Goal: Contribute content: Add original content to the website for others to see

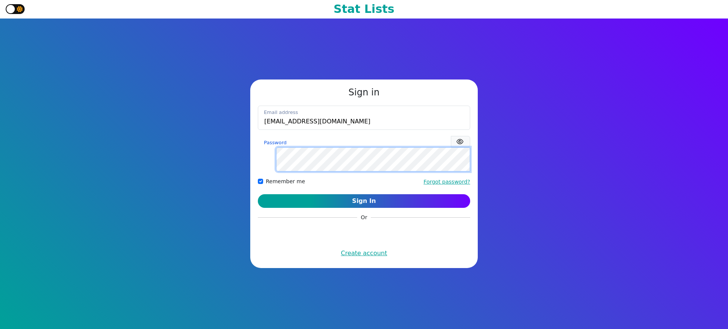
click at [258, 194] on button "Sign In" at bounding box center [364, 201] width 212 height 14
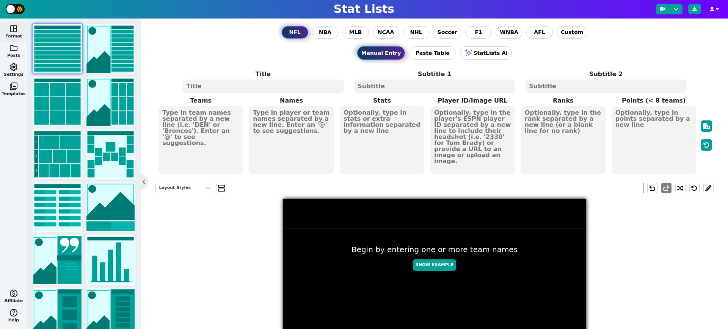
click at [12, 50] on span "folder" at bounding box center [13, 48] width 9 height 9
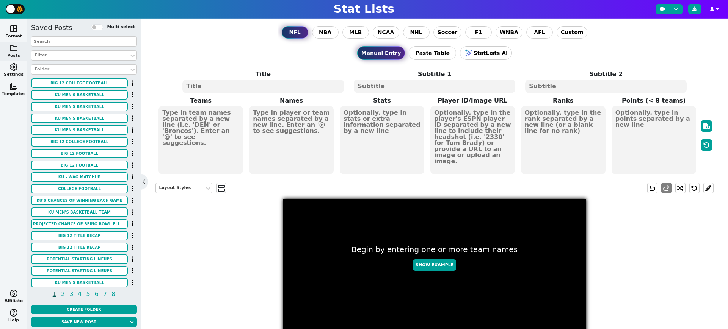
click at [81, 41] on input "text" at bounding box center [84, 41] width 106 height 10
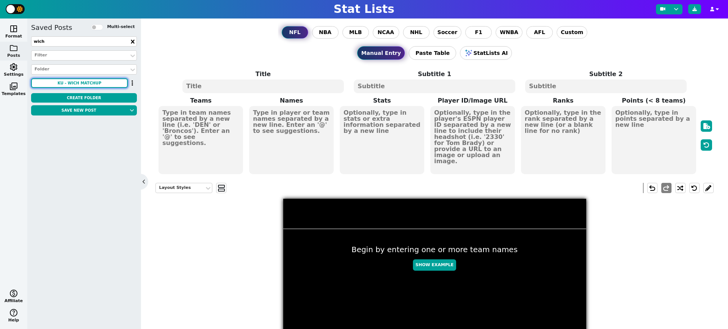
type input "wich"
click at [102, 83] on button "KU - WICH Matchup" at bounding box center [79, 82] width 97 height 9
type textarea "KU WICH"
type textarea "3 0"
type textarea "#13"
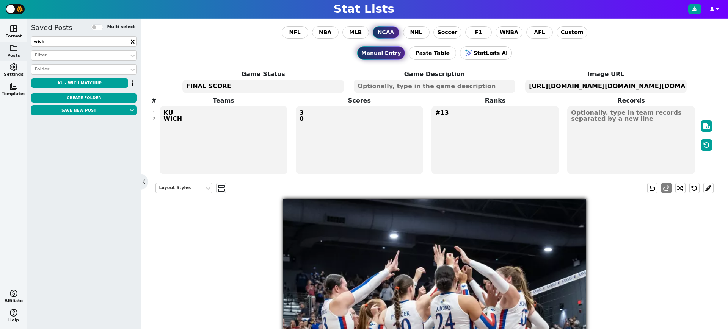
click at [226, 90] on textarea "FINAL SCORE" at bounding box center [262, 87] width 161 height 14
type textarea "SWEEP"
click at [200, 122] on textarea "KU WICH" at bounding box center [223, 140] width 127 height 68
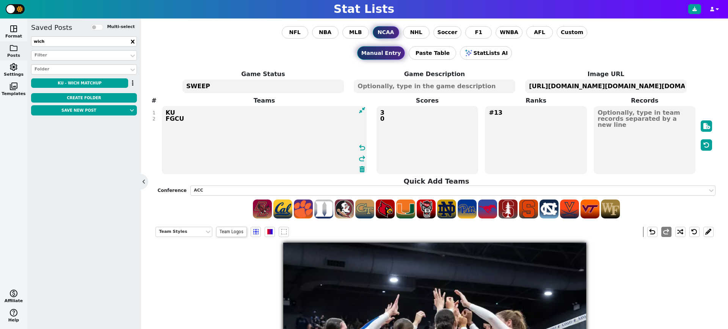
type textarea "KU FGCU"
click at [508, 114] on textarea "#13" at bounding box center [536, 140] width 102 height 68
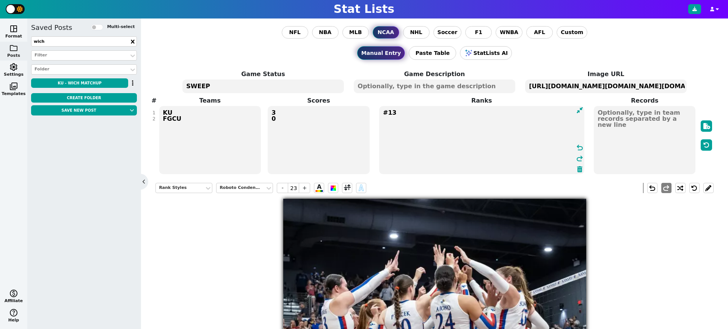
click at [508, 114] on textarea "#13" at bounding box center [481, 140] width 205 height 68
type textarea "#17"
click at [610, 89] on textarea "[URL][DOMAIN_NAME][DOMAIN_NAME][DOMAIN_NAME][DOMAIN_NAME]" at bounding box center [605, 87] width 161 height 14
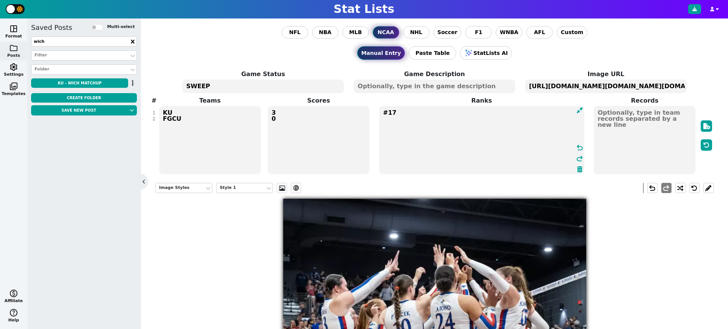
click at [610, 89] on textarea "[URL][DOMAIN_NAME][DOMAIN_NAME][DOMAIN_NAME][DOMAIN_NAME]" at bounding box center [605, 87] width 161 height 14
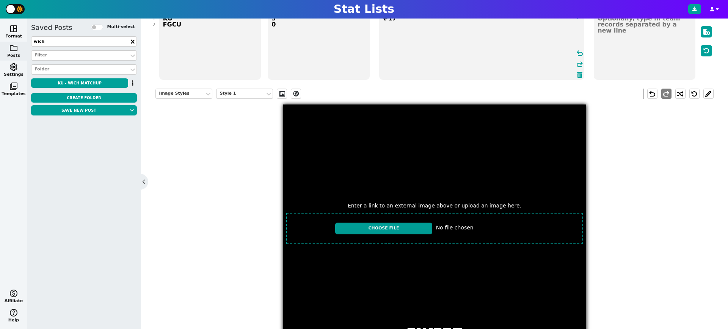
scroll to position [92, 0]
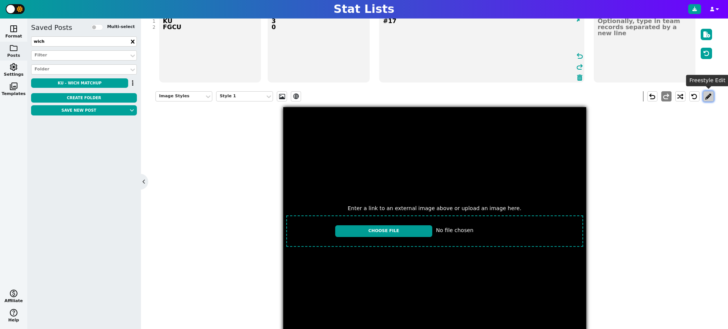
click at [707, 96] on button at bounding box center [708, 96] width 10 height 10
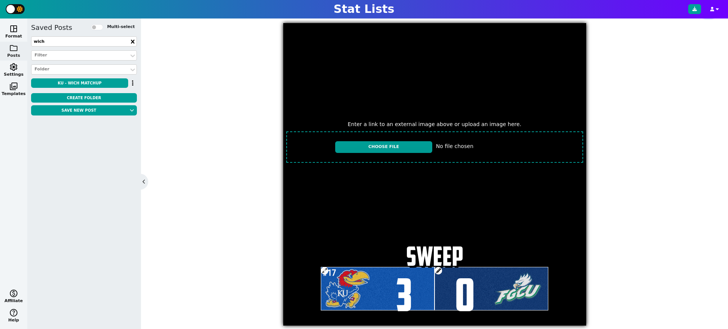
scroll to position [184, 0]
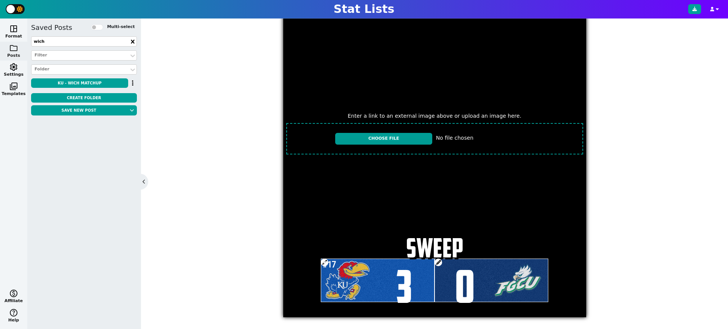
click at [439, 261] on span at bounding box center [438, 263] width 8 height 8
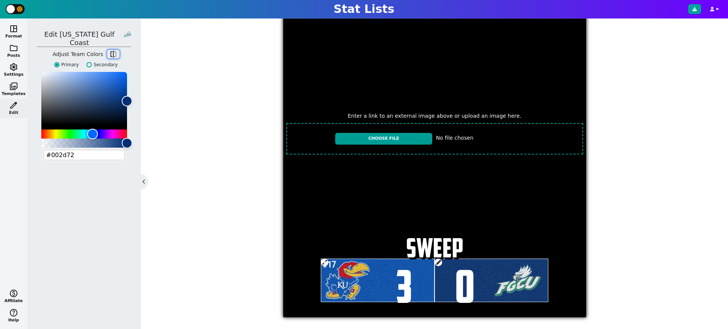
click at [110, 50] on span "flip" at bounding box center [114, 54] width 8 height 8
type input "#007749"
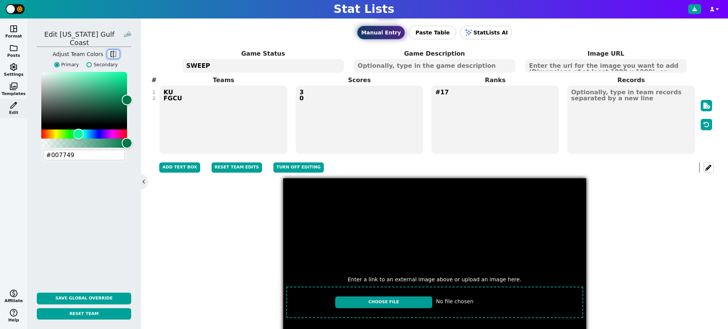
scroll to position [0, 0]
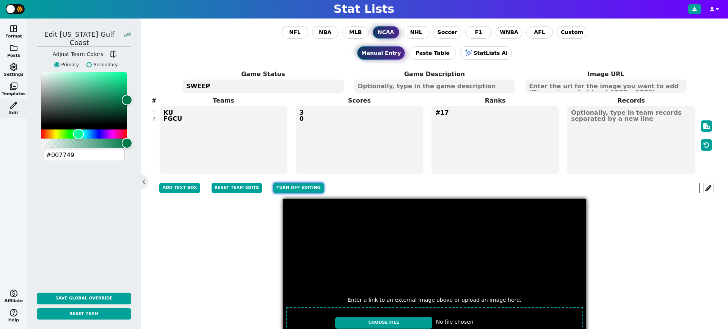
click at [303, 186] on button "Turn off editing" at bounding box center [298, 188] width 50 height 10
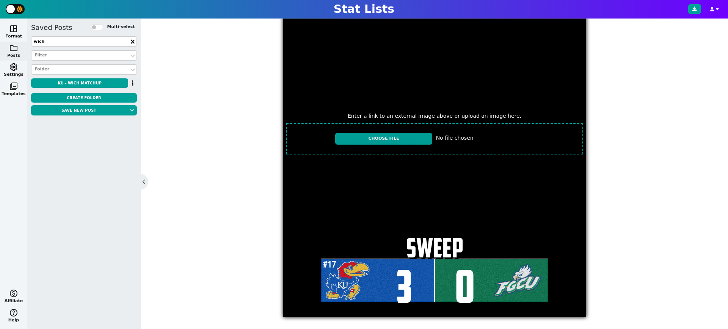
scroll to position [169, 0]
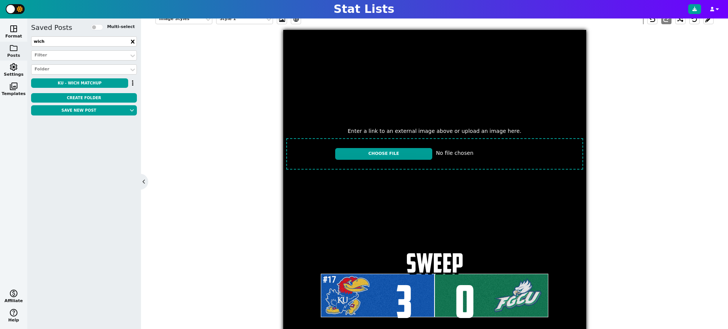
click at [407, 149] on input "file" at bounding box center [434, 153] width 303 height 37
type input "C:\fakepath\IMG_2368.jpeg"
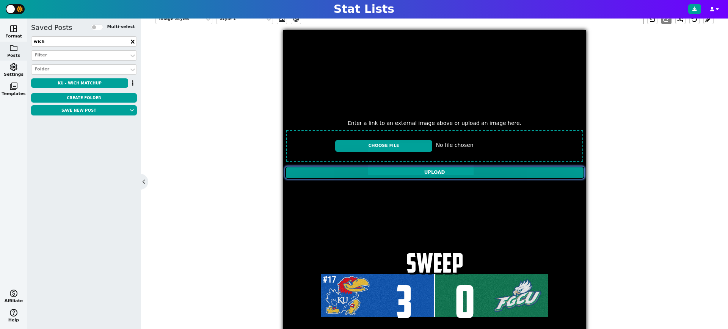
click at [405, 170] on input "Upload" at bounding box center [434, 173] width 299 height 12
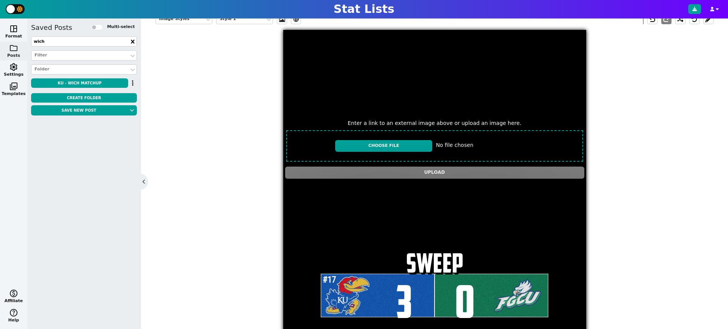
type textarea "[URL][DOMAIN_NAME][DOMAIN_NAME]"
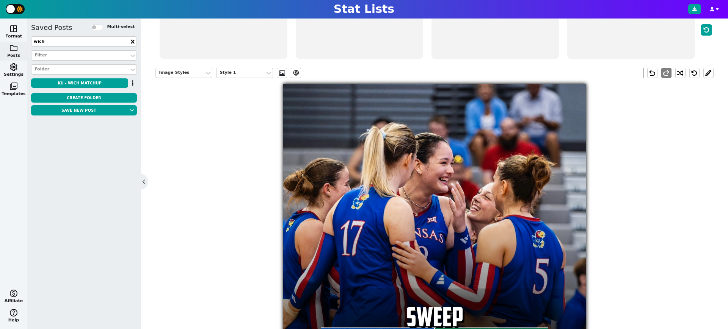
scroll to position [129, 0]
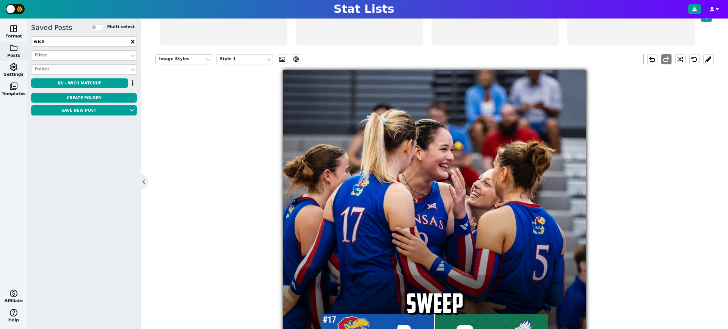
click at [185, 59] on div "Image Styles" at bounding box center [180, 59] width 42 height 6
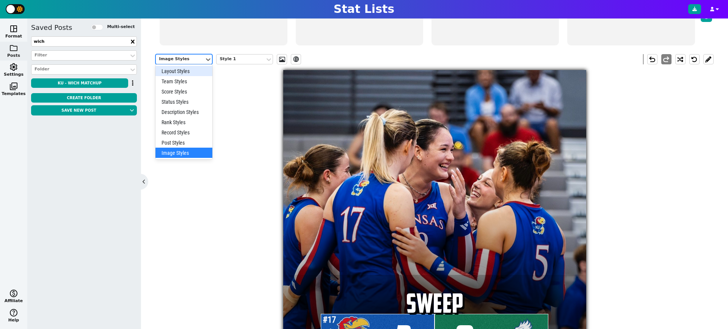
click at [182, 70] on div "Layout Styles" at bounding box center [183, 71] width 57 height 10
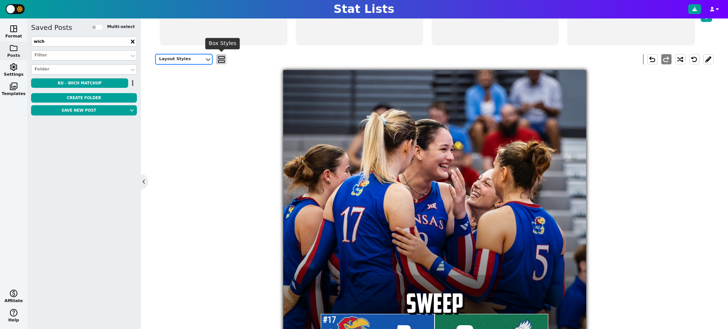
click at [222, 61] on span "view_agenda" at bounding box center [222, 59] width 8 height 9
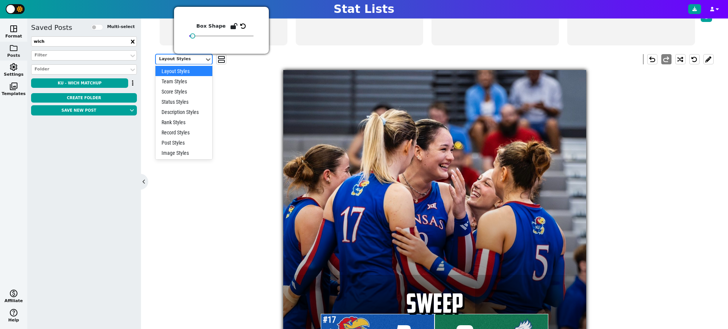
click at [192, 63] on div "Layout Styles selected, 1 of 9. 9 results available. Use Up and Down to choose …" at bounding box center [183, 59] width 57 height 10
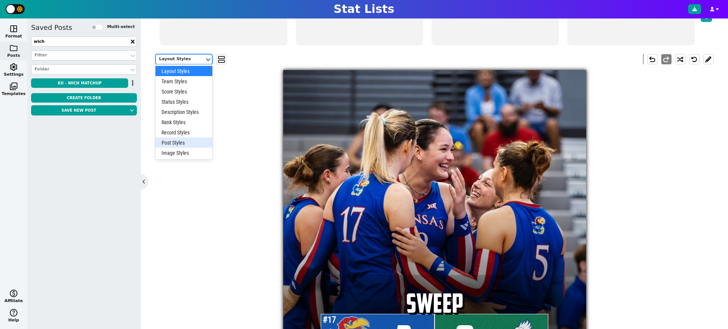
click at [193, 141] on div "Post Styles" at bounding box center [183, 143] width 57 height 10
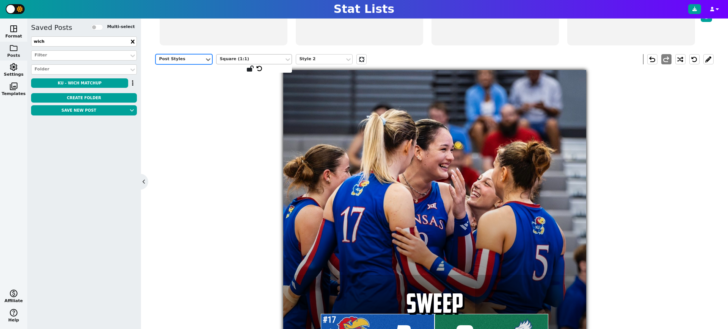
click at [271, 57] on div "Square (1:1)" at bounding box center [249, 59] width 61 height 6
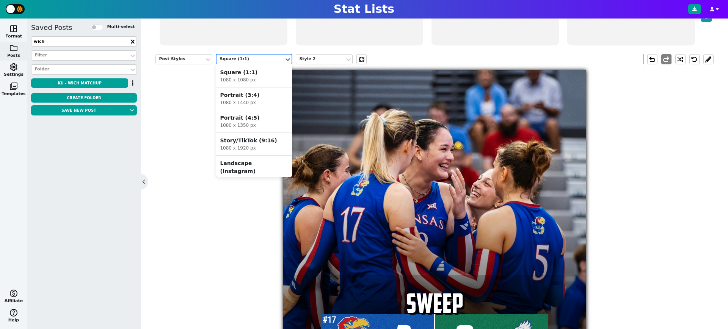
click at [252, 119] on div "Portrait (4:5)" at bounding box center [254, 118] width 68 height 8
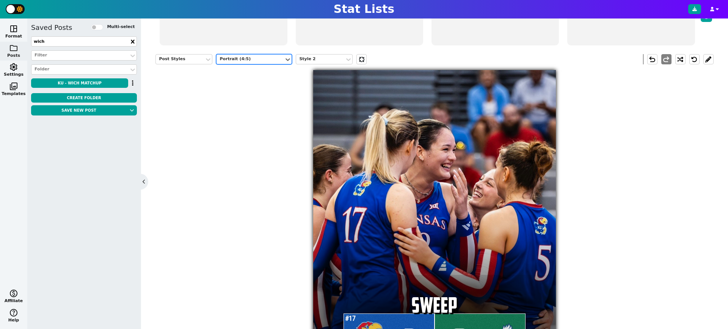
click at [257, 182] on div "Post Styles option Portrait (4:5), selected. Portrait (4:5) Style 2 undo redo #…" at bounding box center [434, 211] width 558 height 324
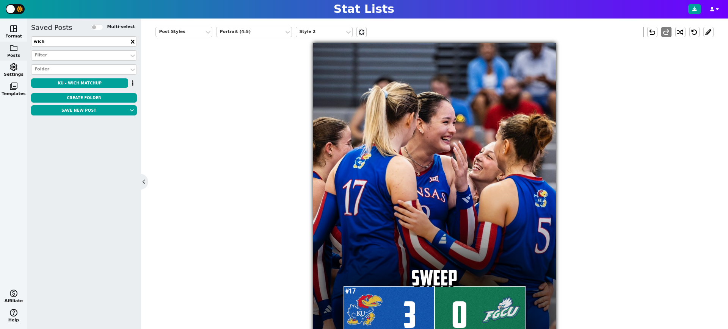
scroll to position [158, 0]
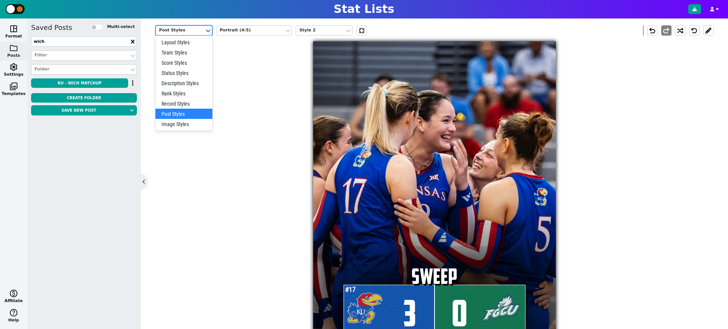
click at [186, 28] on div "Post Styles" at bounding box center [180, 30] width 42 height 6
click at [189, 70] on div "Status Styles" at bounding box center [183, 73] width 57 height 10
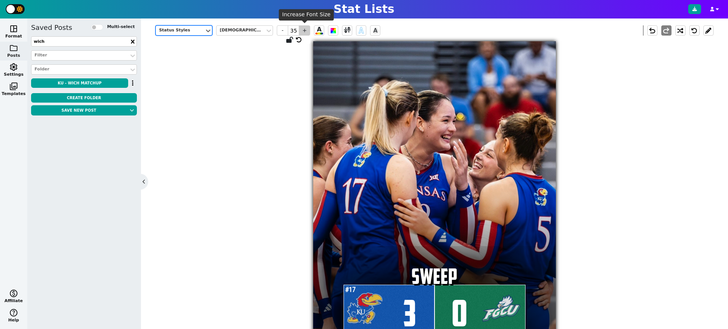
click at [305, 29] on span "+" at bounding box center [304, 30] width 11 height 10
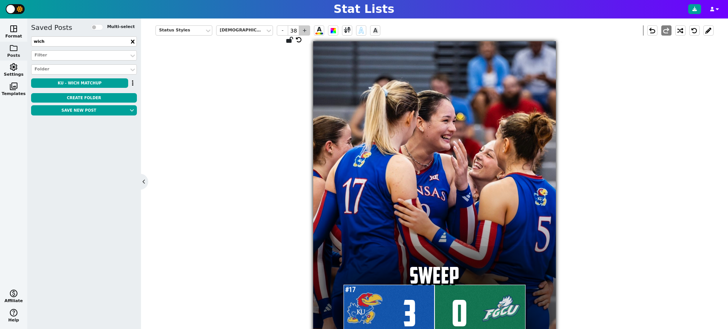
click at [305, 29] on span "+" at bounding box center [304, 30] width 11 height 10
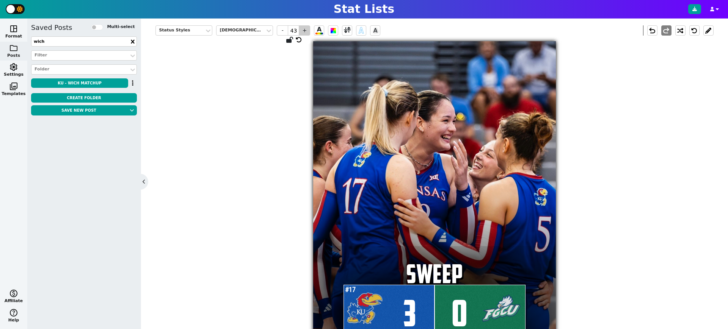
click at [305, 29] on span "+" at bounding box center [304, 30] width 11 height 10
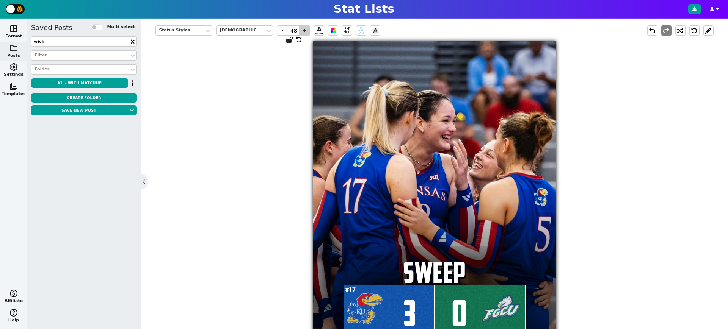
click at [305, 29] on span "+" at bounding box center [304, 30] width 11 height 10
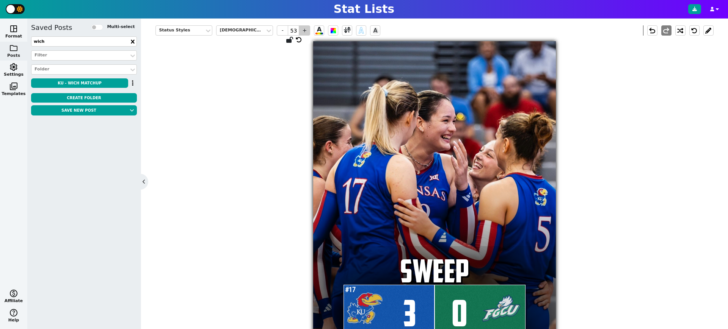
click at [305, 29] on span "+" at bounding box center [304, 30] width 11 height 10
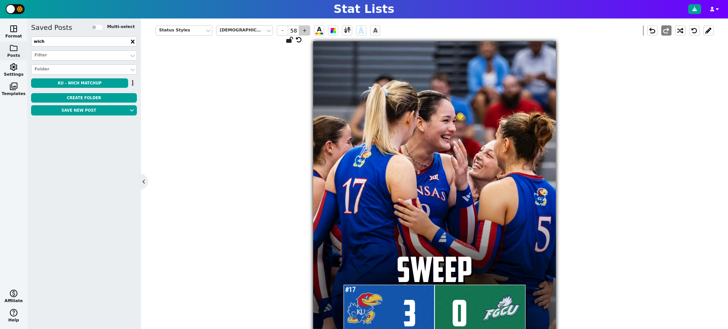
click at [305, 29] on span "+" at bounding box center [304, 30] width 11 height 10
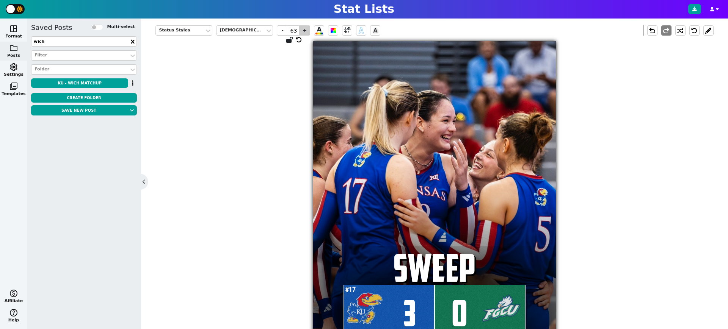
click at [305, 29] on span "+" at bounding box center [304, 30] width 11 height 10
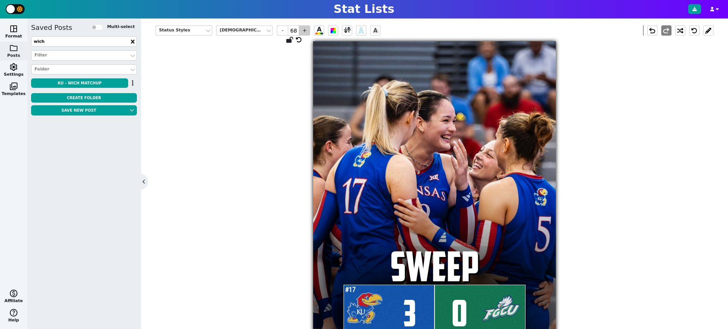
click at [305, 29] on span "+" at bounding box center [304, 30] width 11 height 10
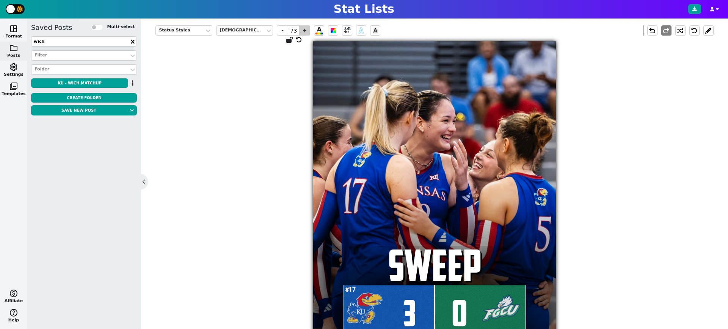
click at [305, 29] on span "+" at bounding box center [304, 30] width 11 height 10
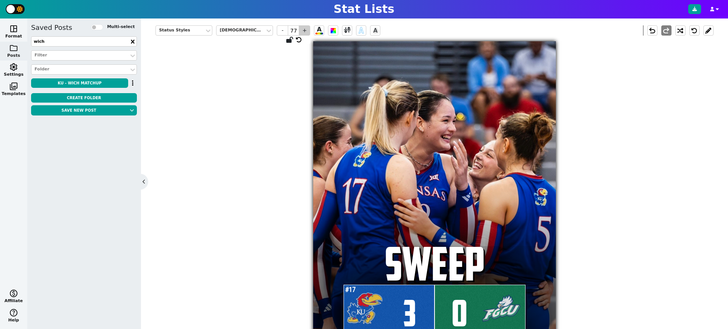
type input "78"
click at [345, 30] on span at bounding box center [347, 30] width 7 height 9
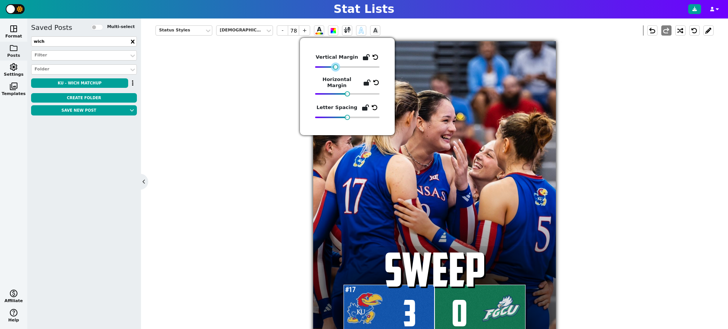
drag, startPoint x: 342, startPoint y: 67, endPoint x: 335, endPoint y: 69, distance: 6.6
click at [335, 69] on div at bounding box center [335, 66] width 5 height 5
click at [626, 220] on div "Status Styles American Captain - 78 + A A A undo redo #17 3 SWEEP 0" at bounding box center [434, 182] width 558 height 324
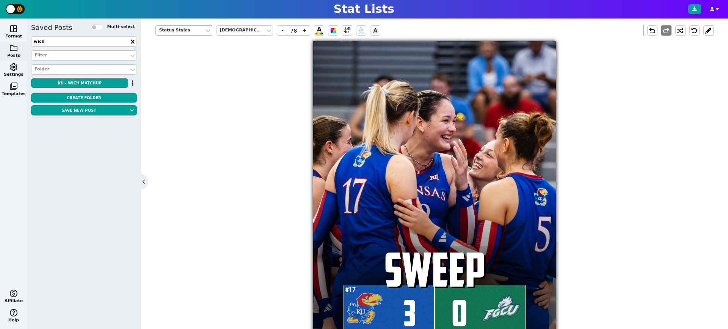
click at [184, 30] on div "Status Styles" at bounding box center [180, 30] width 42 height 6
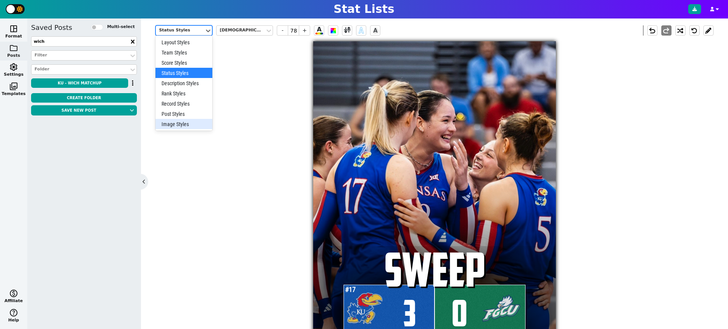
click at [184, 122] on div "Image Styles" at bounding box center [183, 124] width 57 height 10
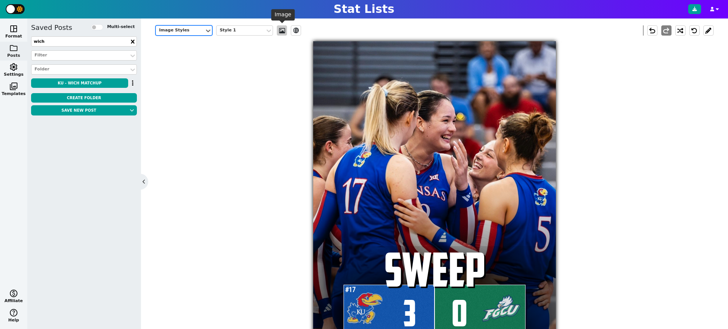
click at [280, 33] on span at bounding box center [282, 31] width 8 height 6
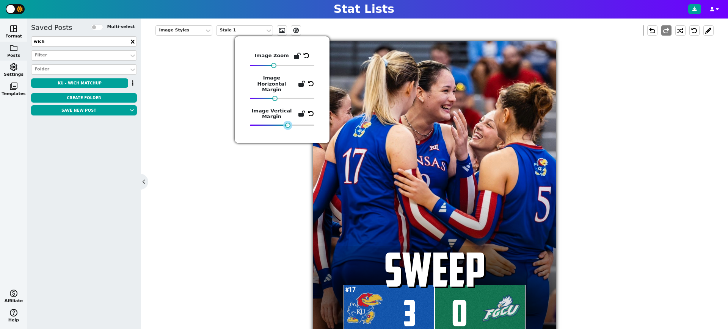
drag, startPoint x: 314, startPoint y: 119, endPoint x: 288, endPoint y: 125, distance: 27.3
click at [288, 125] on div "Image Zoom Image Horizontal Margin Image Vertical Margin" at bounding box center [282, 89] width 95 height 107
click at [631, 230] on div "Image Styles Style 1 ev_shadow undo redo #17 3 SWEEP 0" at bounding box center [434, 182] width 558 height 324
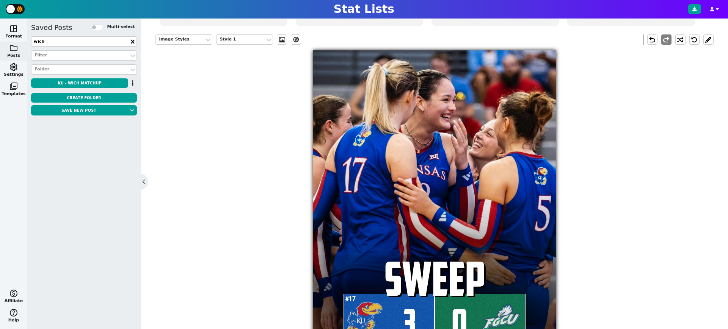
scroll to position [148, 0]
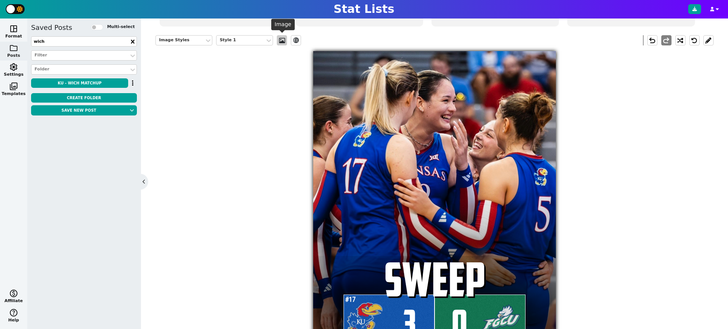
click at [278, 38] on span at bounding box center [282, 41] width 8 height 6
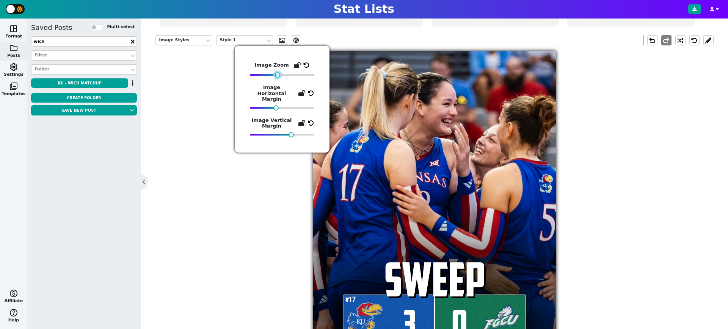
drag, startPoint x: 273, startPoint y: 77, endPoint x: 277, endPoint y: 76, distance: 4.2
click at [277, 76] on div at bounding box center [277, 74] width 5 height 5
click at [652, 161] on div "Image Styles Style 1 ev_shadow undo redo #17 3 SWEEP 0" at bounding box center [434, 192] width 558 height 324
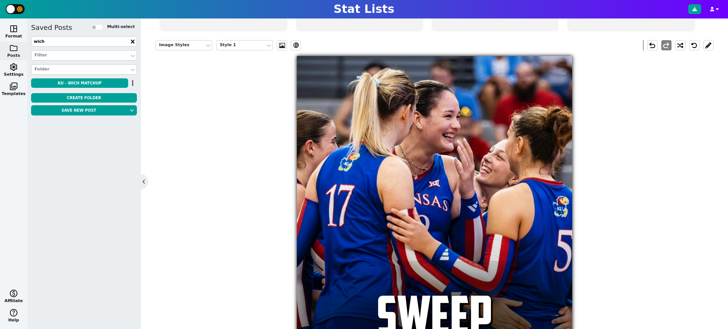
scroll to position [143, 0]
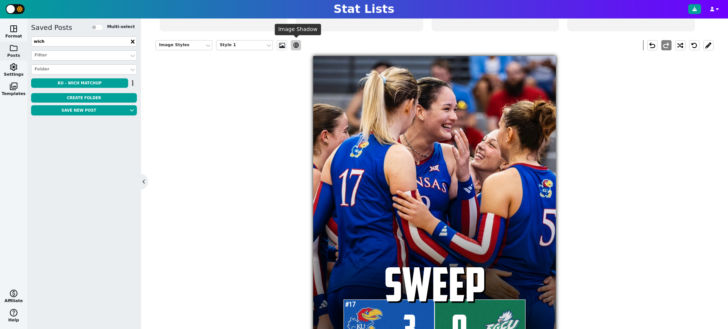
click at [296, 44] on span "ev_shadow" at bounding box center [296, 45] width 8 height 7
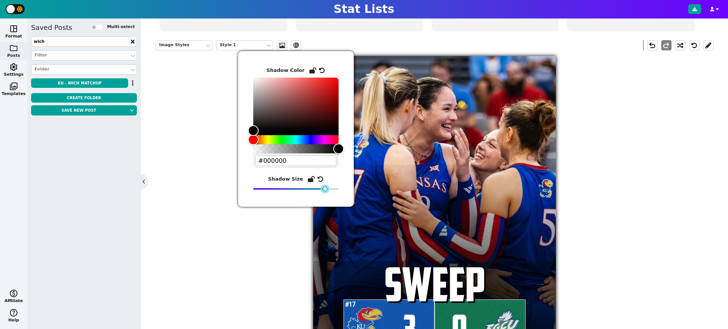
drag, startPoint x: 288, startPoint y: 189, endPoint x: 325, endPoint y: 184, distance: 37.5
click at [325, 184] on span "Shadow Size" at bounding box center [295, 183] width 85 height 17
click at [642, 201] on div "Image Styles Style 1 ev_shadow undo redo #17 3 SWEEP 0" at bounding box center [434, 196] width 558 height 324
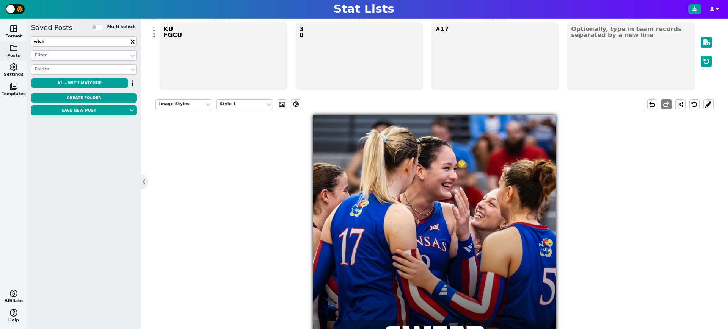
scroll to position [76, 0]
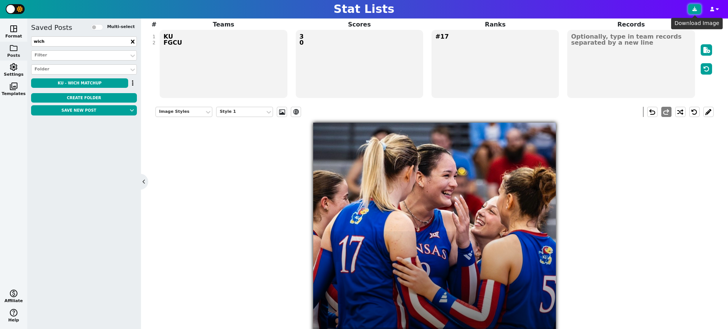
click at [697, 13] on button at bounding box center [694, 9] width 13 height 10
